Goal: Information Seeking & Learning: Learn about a topic

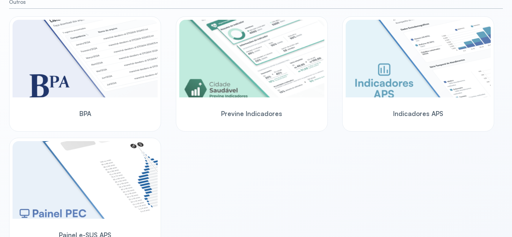
scroll to position [496, 0]
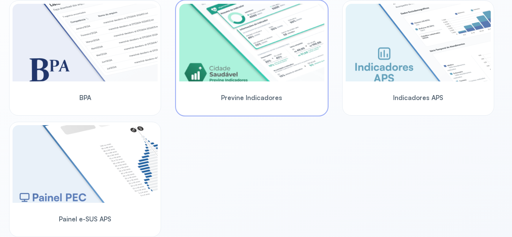
click at [243, 68] on img at bounding box center [251, 43] width 145 height 78
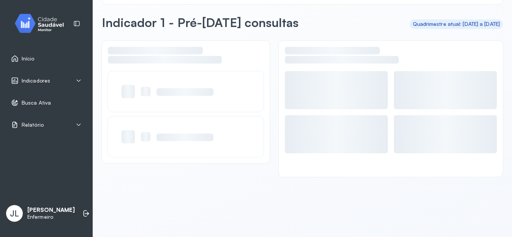
scroll to position [25, 0]
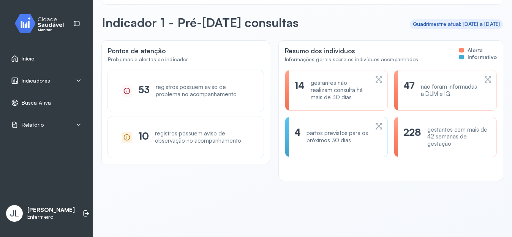
click at [376, 82] on icon at bounding box center [379, 79] width 6 height 6
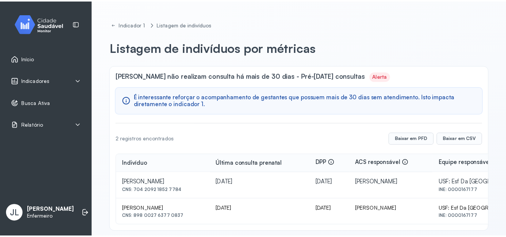
scroll to position [8, 0]
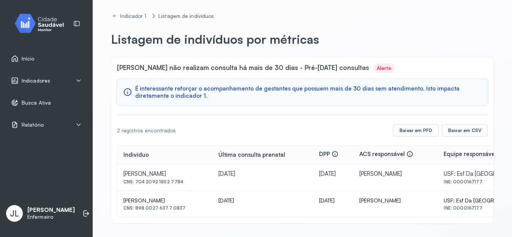
click at [59, 82] on div "Indicadores" at bounding box center [46, 81] width 71 height 8
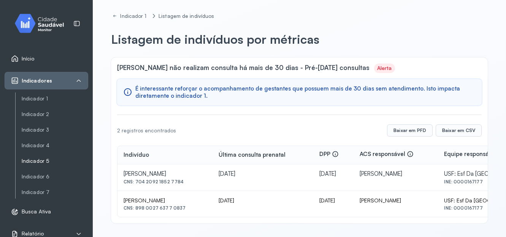
click at [44, 158] on link "Indicador 5" at bounding box center [55, 161] width 66 height 6
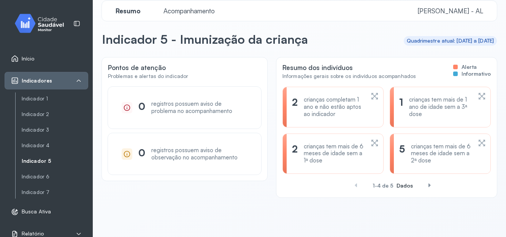
click at [478, 147] on icon at bounding box center [482, 142] width 8 height 9
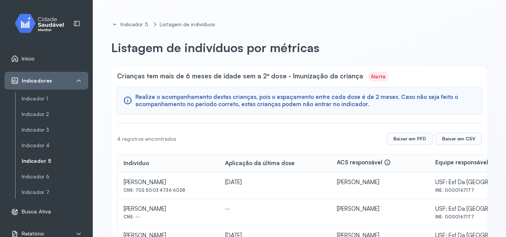
scroll to position [62, 0]
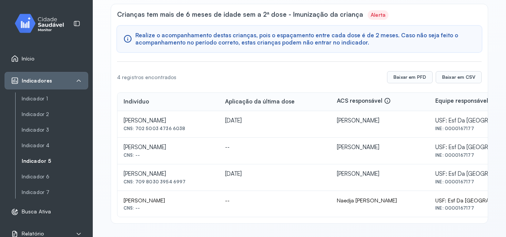
click at [47, 161] on link "Indicador 5" at bounding box center [55, 161] width 66 height 6
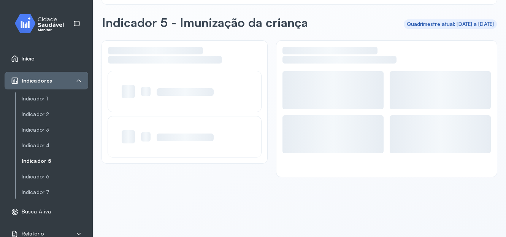
scroll to position [25, 0]
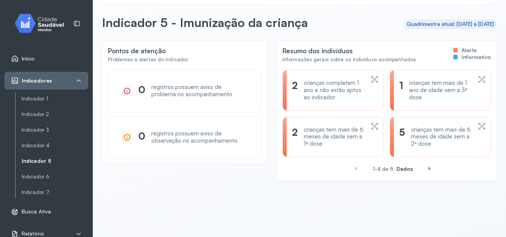
click at [478, 78] on icon at bounding box center [482, 79] width 8 height 9
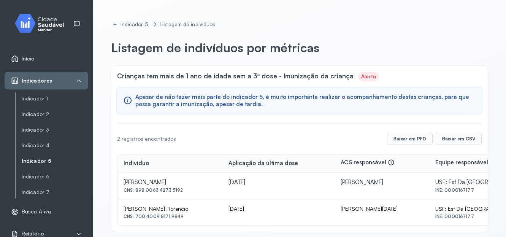
scroll to position [8, 0]
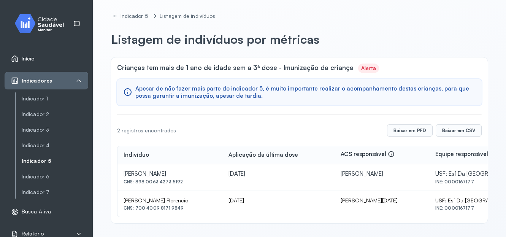
click at [41, 158] on link "Indicador 5" at bounding box center [55, 161] width 66 height 6
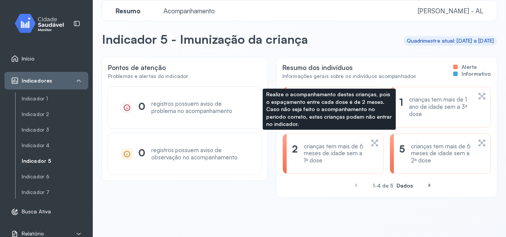
click at [370, 144] on icon at bounding box center [374, 142] width 8 height 9
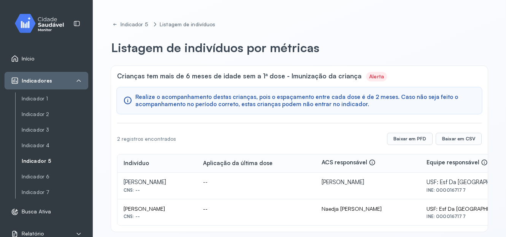
scroll to position [8, 0]
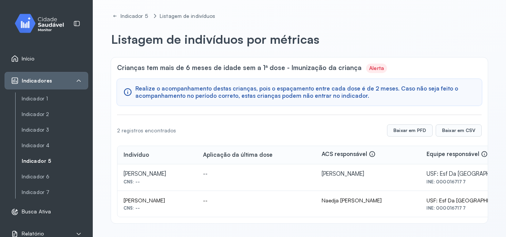
click at [29, 161] on link "Indicador 5" at bounding box center [55, 161] width 66 height 6
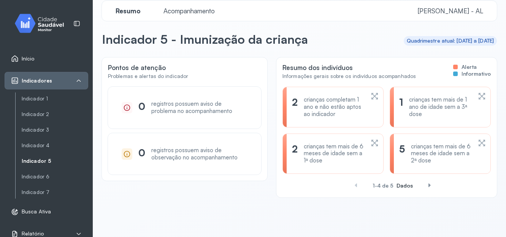
click at [370, 93] on icon at bounding box center [374, 96] width 8 height 9
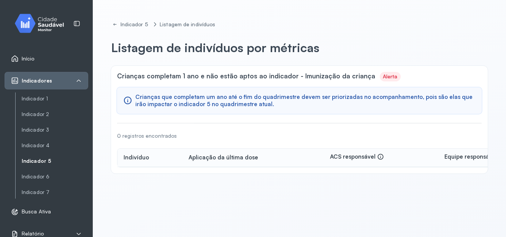
click at [34, 159] on link "Indicador 5" at bounding box center [55, 161] width 66 height 6
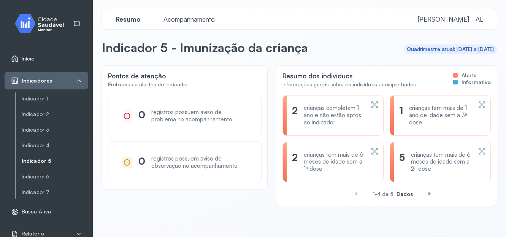
click at [364, 151] on div "2 crianças tem mais de 6 meses de idade sem a 1ª dose" at bounding box center [333, 161] width 82 height 21
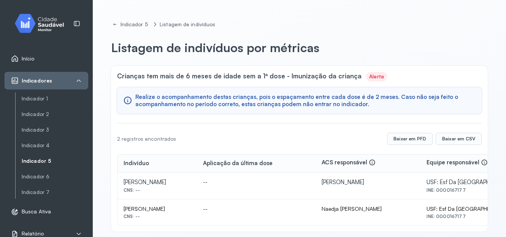
scroll to position [8, 0]
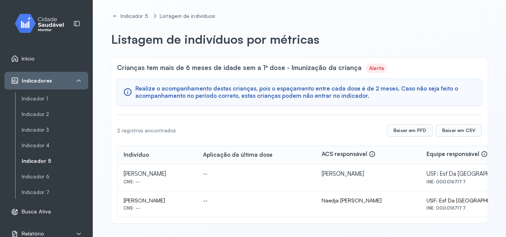
click at [26, 163] on link "Indicador 5" at bounding box center [55, 161] width 66 height 6
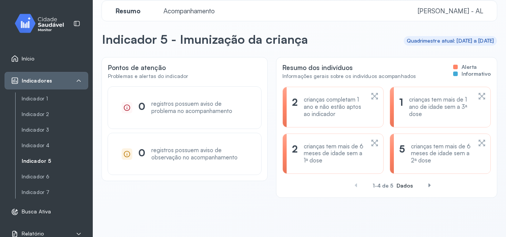
click at [478, 142] on icon at bounding box center [482, 142] width 8 height 9
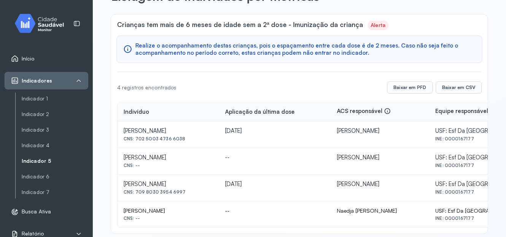
scroll to position [62, 0]
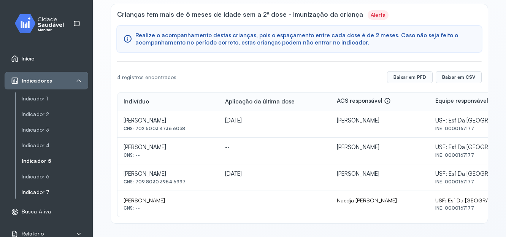
click at [41, 187] on link "Indicador 7" at bounding box center [55, 191] width 66 height 9
click at [43, 191] on link "Indicador 7" at bounding box center [55, 192] width 66 height 6
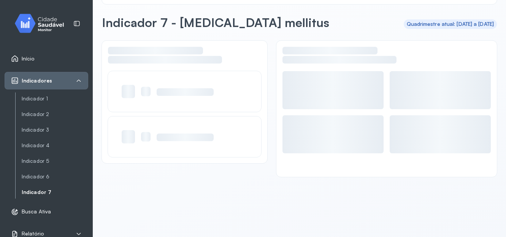
scroll to position [25, 0]
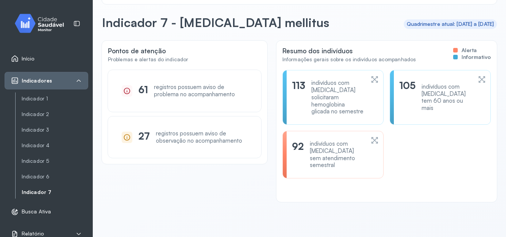
click at [370, 136] on icon at bounding box center [374, 140] width 8 height 9
